Goal: Task Accomplishment & Management: Manage account settings

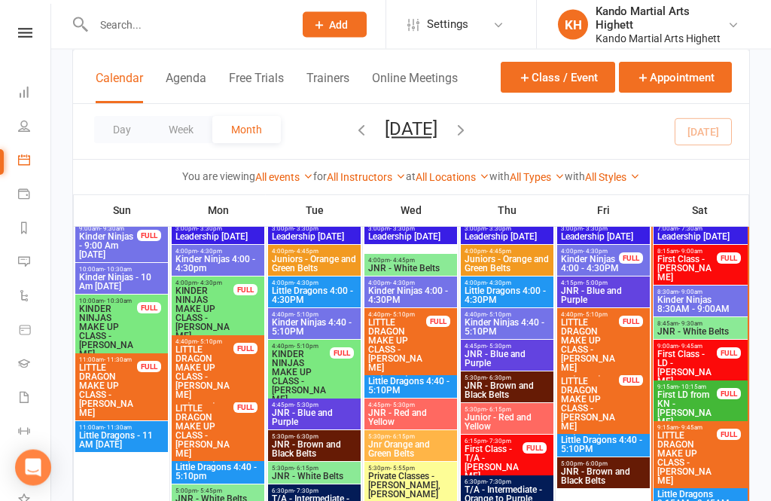
scroll to position [1006, 0]
click at [691, 265] on span "First Class - [PERSON_NAME]" at bounding box center [686, 267] width 61 height 27
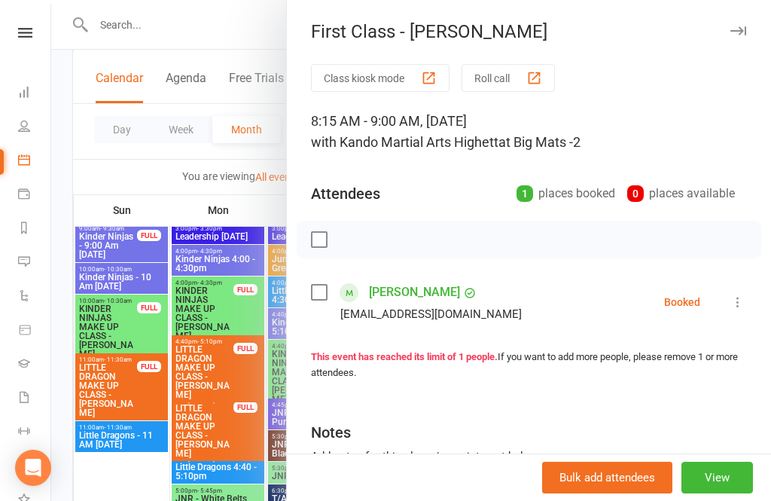
click at [215, 397] on div at bounding box center [411, 250] width 720 height 501
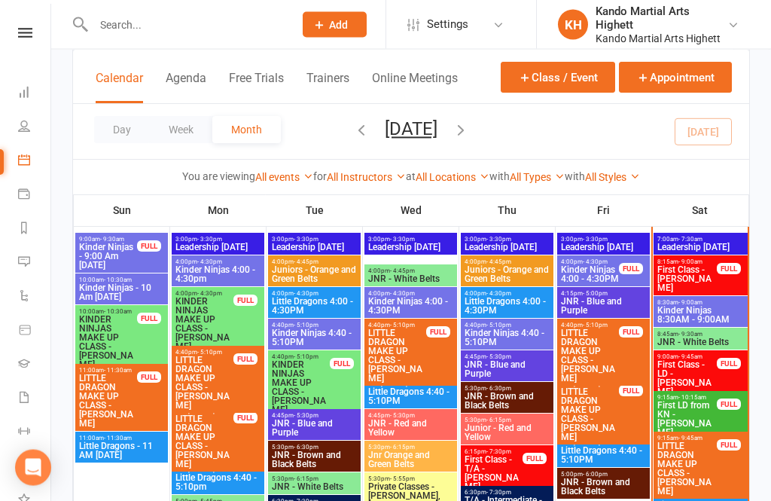
scroll to position [983, 0]
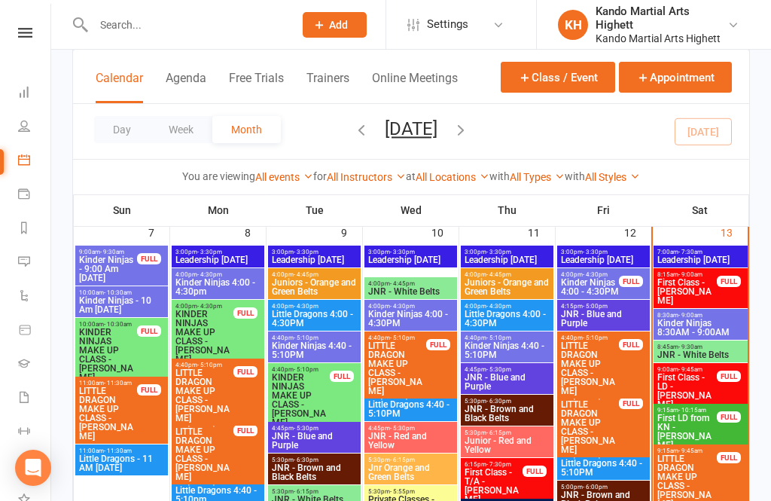
click at [703, 318] on span "Kinder Ninjas 8:30AM - 9:00AM" at bounding box center [700, 327] width 88 height 18
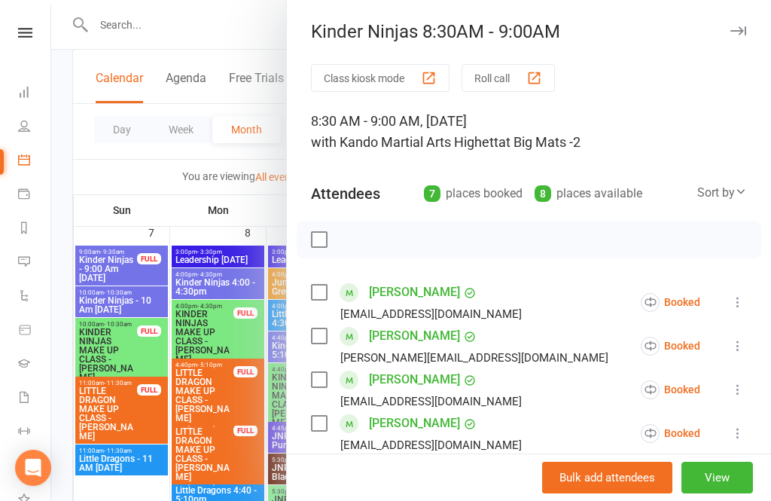
click at [240, 370] on div at bounding box center [411, 250] width 720 height 501
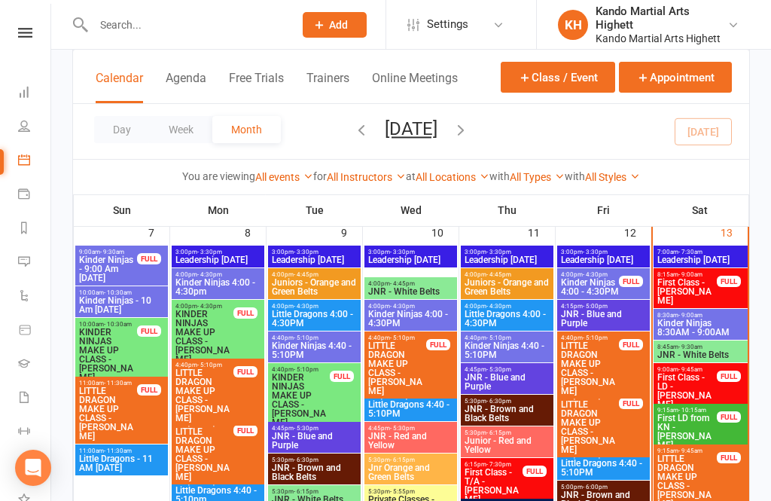
click at [697, 293] on span "First Class - [PERSON_NAME]" at bounding box center [686, 291] width 61 height 27
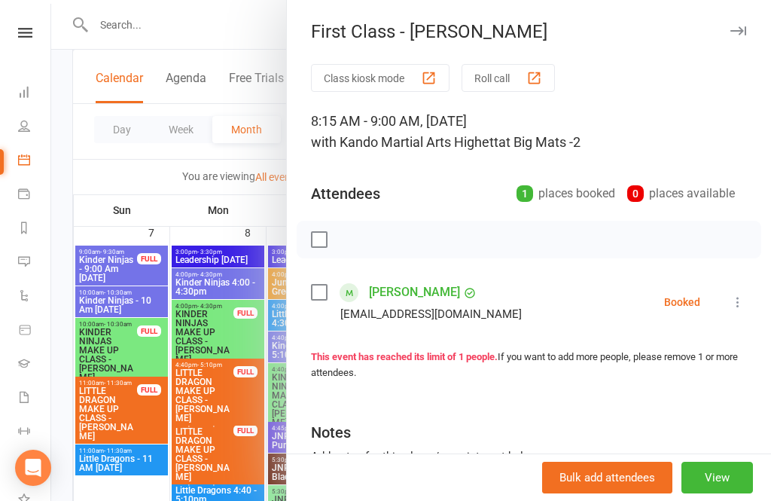
click at [193, 347] on div at bounding box center [411, 250] width 720 height 501
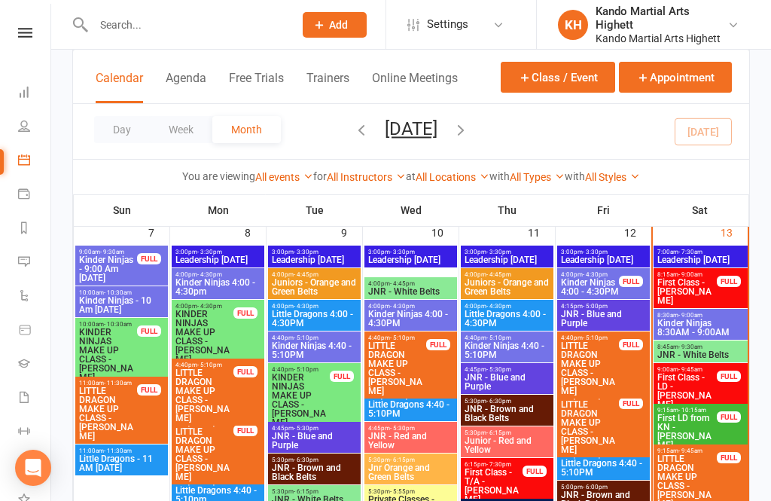
click at [709, 278] on span "First Class - [PERSON_NAME]" at bounding box center [686, 291] width 61 height 27
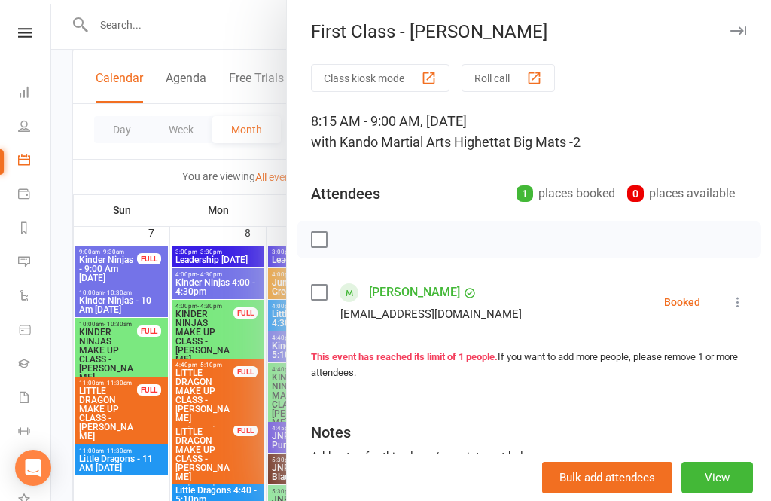
click at [722, 308] on li "[PERSON_NAME] [EMAIL_ADDRESS][DOMAIN_NAME] Booked More info Remove Check in Mar…" at bounding box center [529, 302] width 436 height 44
click at [726, 292] on li "[PERSON_NAME] [EMAIL_ADDRESS][DOMAIN_NAME] Booked More info Remove Check in Mar…" at bounding box center [529, 302] width 436 height 44
click at [734, 304] on icon at bounding box center [737, 301] width 15 height 15
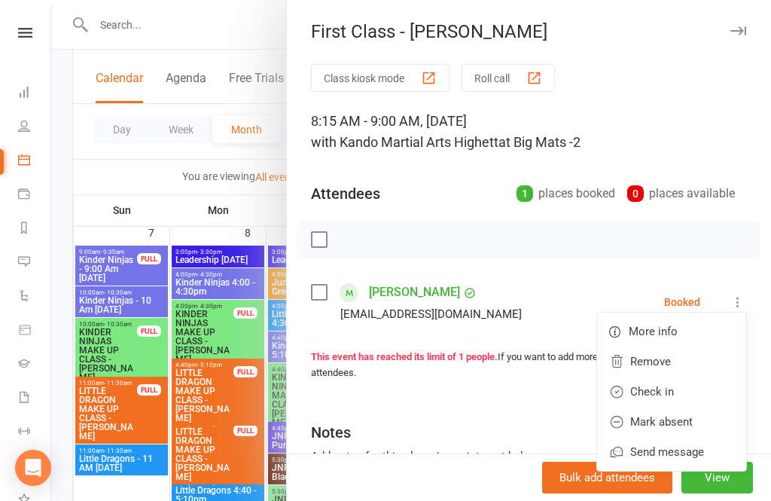
click at [623, 385] on icon at bounding box center [616, 391] width 15 height 15
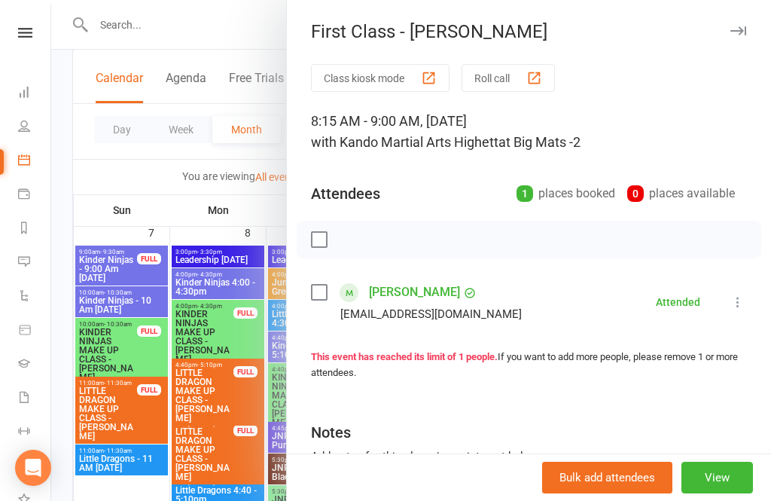
click at [112, 356] on div at bounding box center [411, 250] width 720 height 501
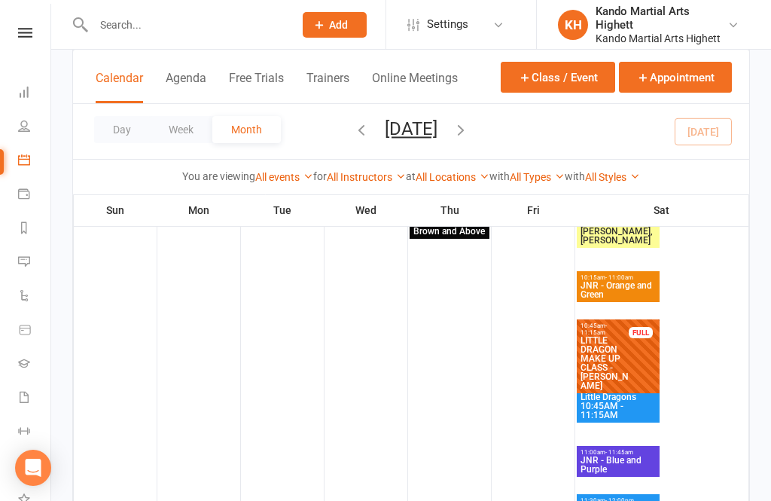
scroll to position [979, 0]
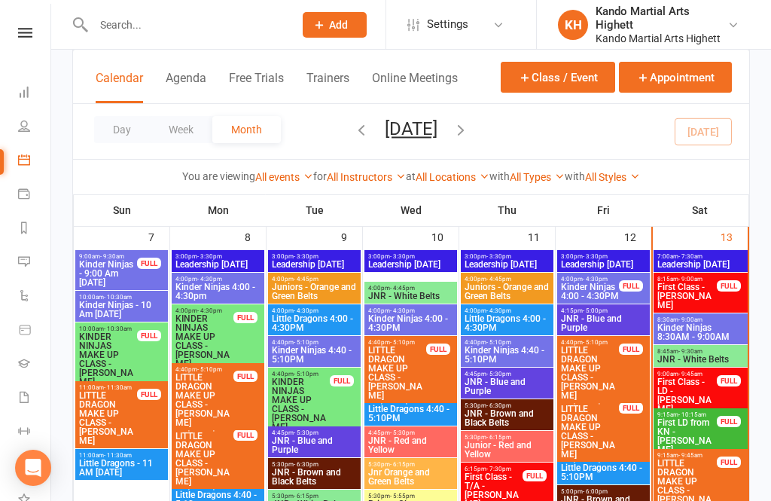
click at [683, 293] on span "First Class - [PERSON_NAME]" at bounding box center [686, 295] width 61 height 27
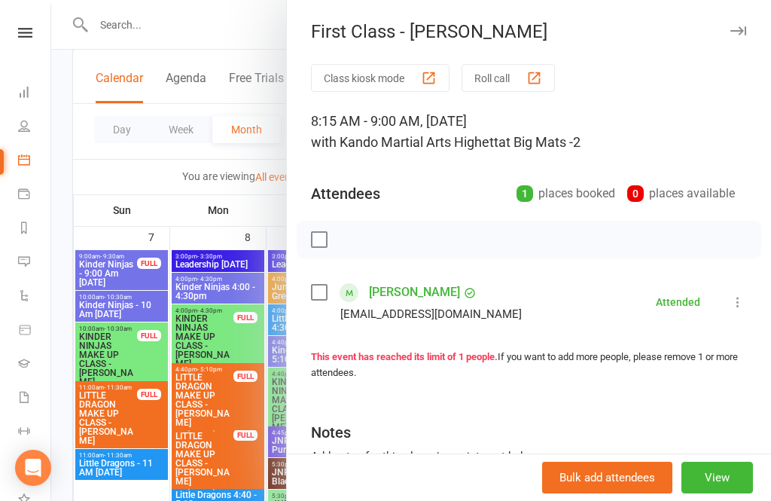
click at [403, 289] on link "[PERSON_NAME]" at bounding box center [414, 292] width 91 height 24
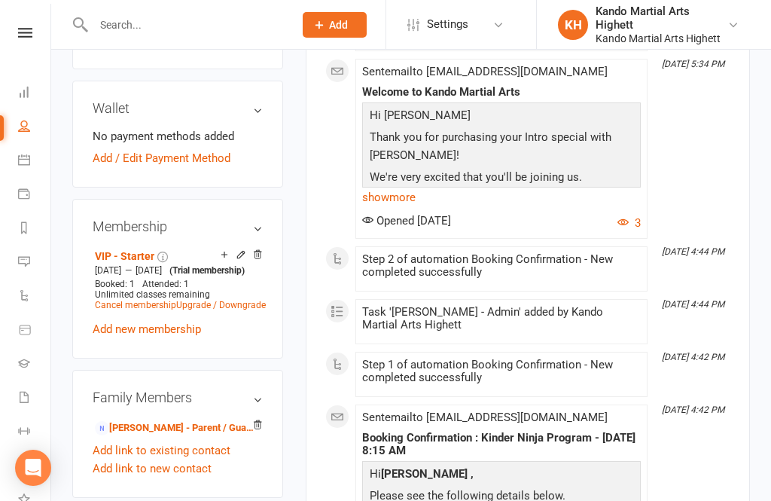
scroll to position [804, 0]
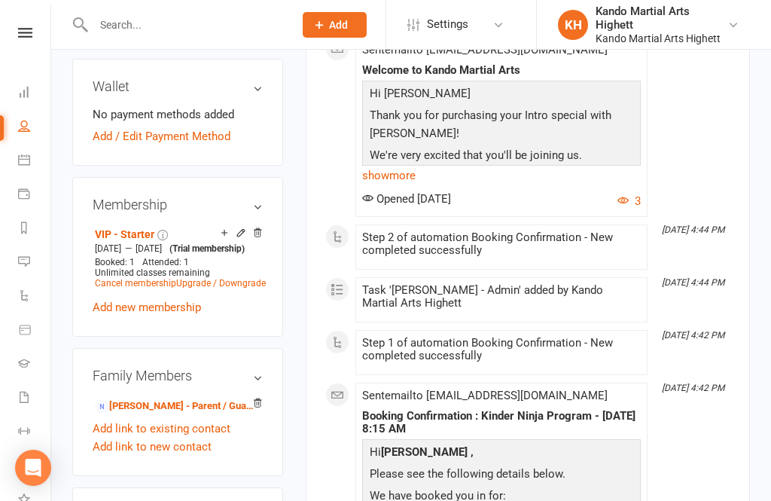
click at [169, 398] on link "[PERSON_NAME] - Parent / Guardian" at bounding box center [175, 406] width 160 height 16
